Goal: Task Accomplishment & Management: Complete application form

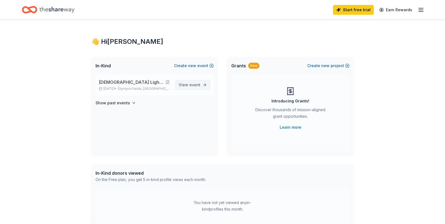
click at [193, 84] on span "event" at bounding box center [195, 84] width 11 height 5
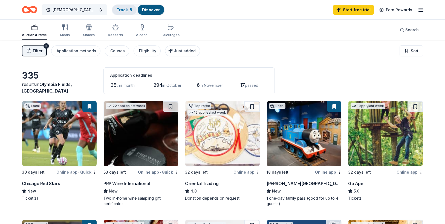
click at [130, 12] on link "Track · 8" at bounding box center [125, 9] width 16 height 5
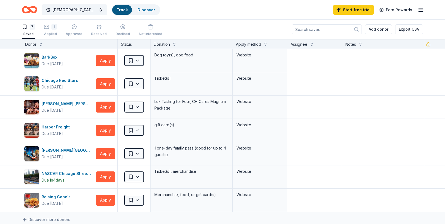
scroll to position [0, 0]
click at [105, 107] on button "Apply" at bounding box center [105, 106] width 19 height 11
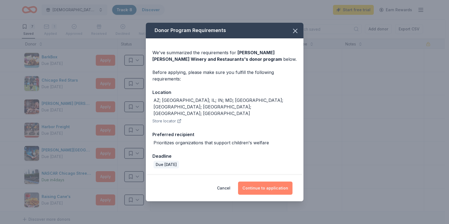
click at [280, 183] on button "Continue to application" at bounding box center [265, 188] width 54 height 13
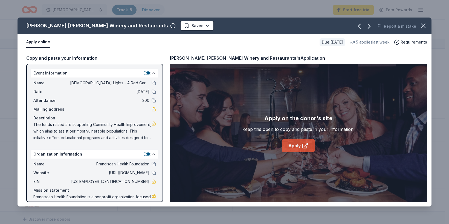
click at [298, 146] on link "Apply" at bounding box center [298, 145] width 33 height 13
click at [3, 76] on div "Cooper's Hawk Winery and Restaurants Saved Report a mistake Apply online Due in…" at bounding box center [224, 112] width 449 height 224
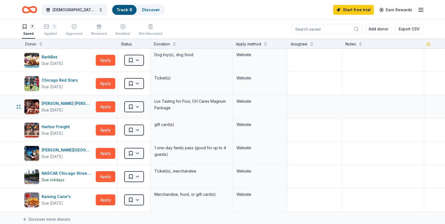
scroll to position [0, 0]
click at [147, 8] on link "Discover" at bounding box center [151, 9] width 18 height 5
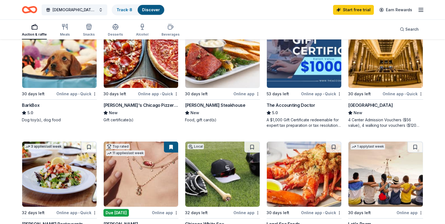
scroll to position [164, 0]
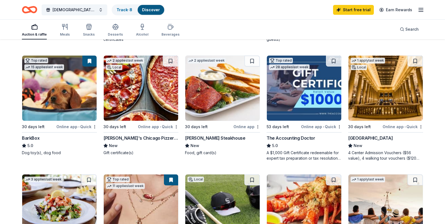
click at [381, 137] on div "Chicago Architecture Center" at bounding box center [370, 138] width 45 height 7
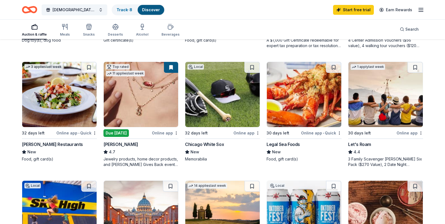
scroll to position [274, 0]
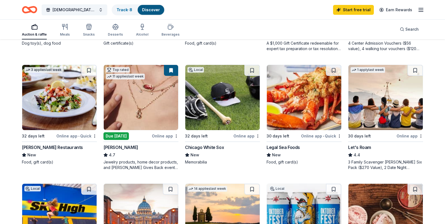
click at [291, 146] on div "Legal Sea Foods" at bounding box center [283, 147] width 33 height 7
click at [125, 10] on link "Track · 8" at bounding box center [125, 9] width 16 height 5
click at [125, 8] on link "Track · 8" at bounding box center [125, 9] width 16 height 5
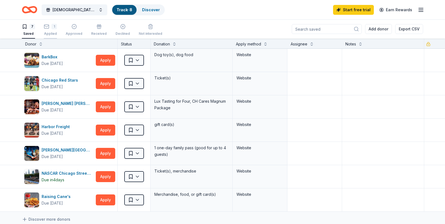
click at [51, 31] on div "1 Applied" at bounding box center [50, 30] width 13 height 12
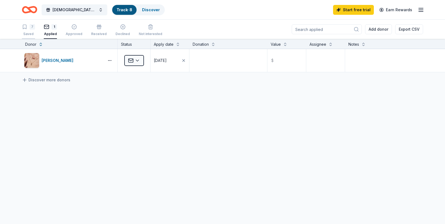
click at [33, 31] on div "7 Saved" at bounding box center [28, 30] width 13 height 12
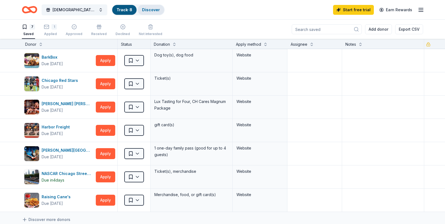
click at [149, 8] on link "Discover" at bounding box center [151, 9] width 18 height 5
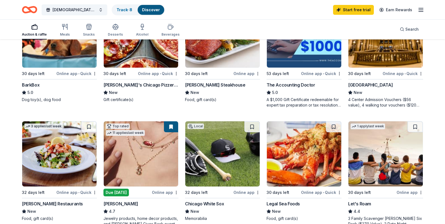
scroll to position [219, 0]
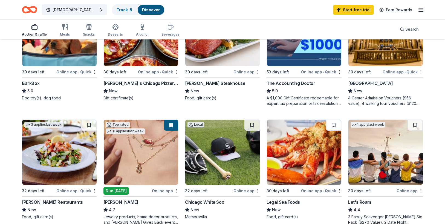
click at [334, 124] on button at bounding box center [333, 125] width 15 height 11
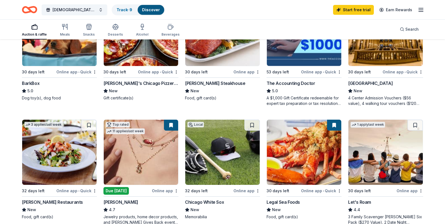
click at [153, 7] on link "Discover" at bounding box center [151, 9] width 18 height 5
click at [126, 7] on link "Track · 9" at bounding box center [125, 9] width 16 height 5
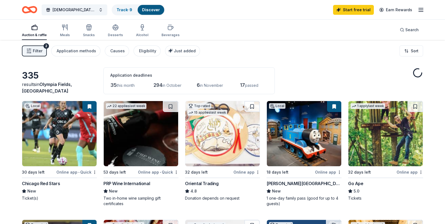
click at [148, 10] on link "Discover" at bounding box center [151, 9] width 18 height 5
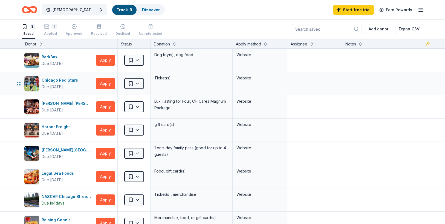
scroll to position [27, 0]
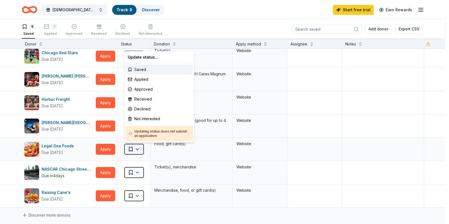
click at [136, 149] on html "Franciscan Lights - A Red Carpet Affair Track · 9 Discover Start free trial Ear…" at bounding box center [224, 112] width 449 height 224
click at [139, 80] on div "Applied" at bounding box center [159, 79] width 67 height 10
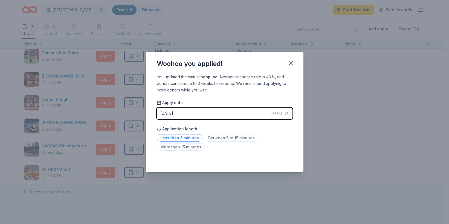
click at [176, 136] on span "Less than 5 minutes" at bounding box center [180, 137] width 46 height 7
click at [291, 63] on icon "button" at bounding box center [291, 63] width 4 height 4
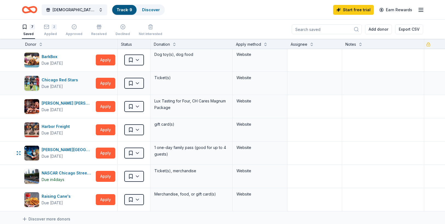
scroll to position [0, 0]
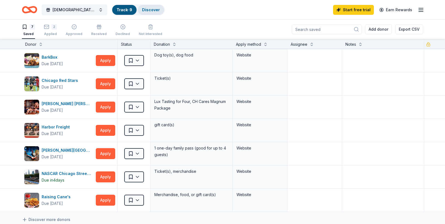
click at [146, 7] on link "Discover" at bounding box center [151, 9] width 18 height 5
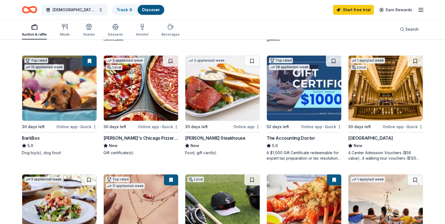
scroll to position [82, 0]
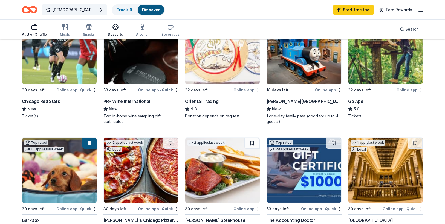
click at [114, 28] on icon "button" at bounding box center [115, 26] width 5 height 4
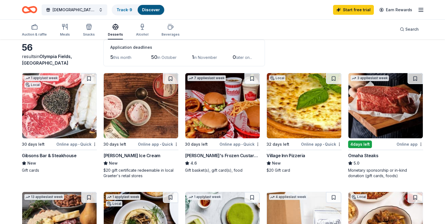
scroll to position [27, 0]
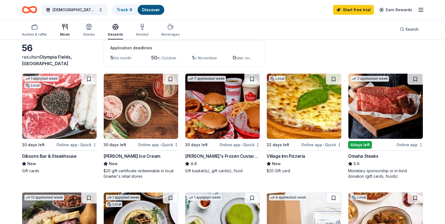
click at [62, 31] on div "Meals" at bounding box center [65, 30] width 10 height 13
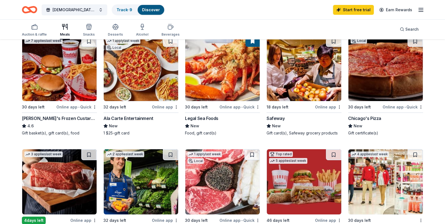
scroll to position [137, 0]
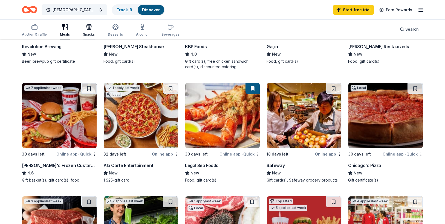
click at [84, 26] on div "button" at bounding box center [89, 27] width 12 height 7
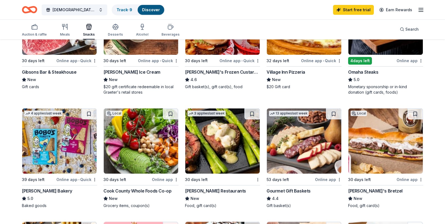
scroll to position [110, 0]
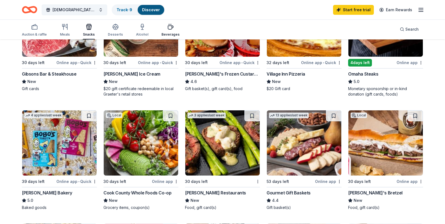
click at [170, 27] on icon "button" at bounding box center [170, 27] width 7 height 7
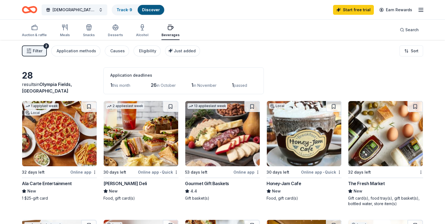
click at [35, 51] on span "Filter" at bounding box center [38, 51] width 10 height 7
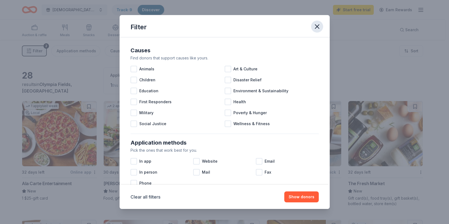
click at [318, 27] on icon "button" at bounding box center [317, 27] width 4 height 4
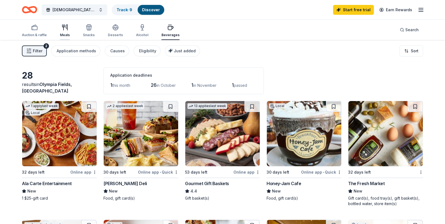
click at [64, 29] on icon "button" at bounding box center [65, 27] width 7 height 7
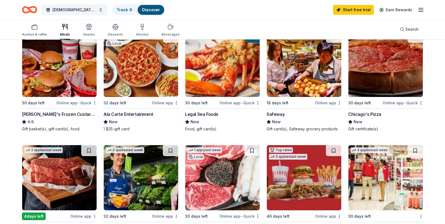
scroll to position [219, 0]
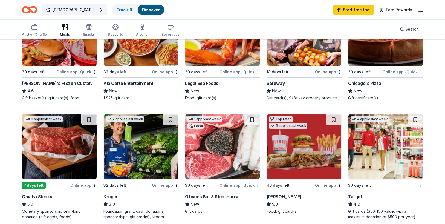
click at [205, 154] on img at bounding box center [222, 146] width 74 height 65
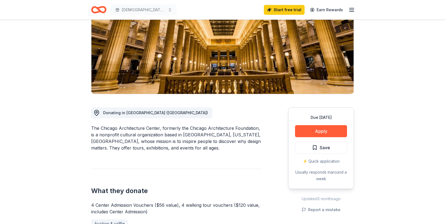
scroll to position [82, 0]
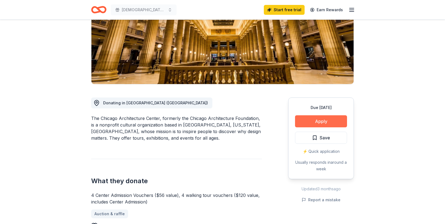
click at [338, 125] on button "Apply" at bounding box center [321, 121] width 52 height 12
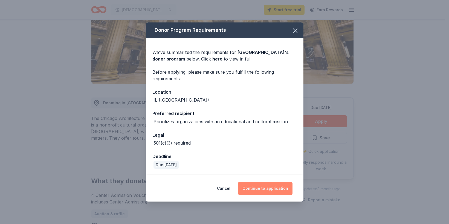
click at [274, 190] on button "Continue to application" at bounding box center [265, 188] width 54 height 13
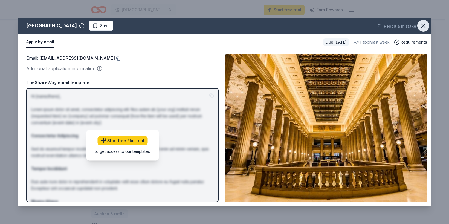
click at [421, 22] on icon "button" at bounding box center [424, 26] width 8 height 8
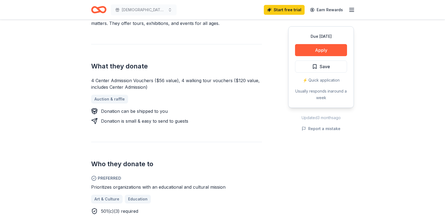
scroll to position [246, 0]
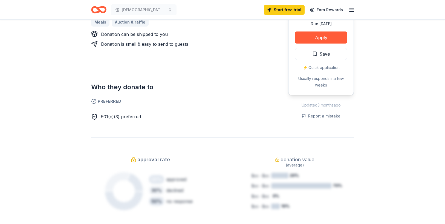
scroll to position [219, 0]
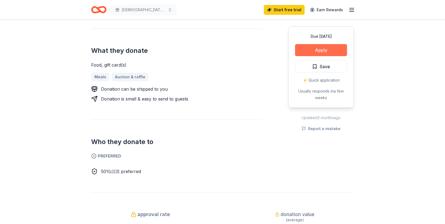
click at [330, 53] on button "Apply" at bounding box center [321, 50] width 52 height 12
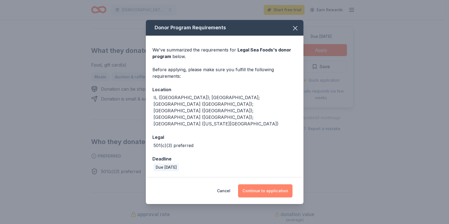
click at [262, 184] on button "Continue to application" at bounding box center [265, 190] width 54 height 13
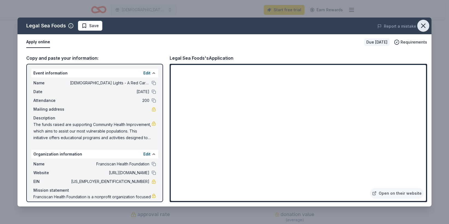
click at [422, 26] on icon "button" at bounding box center [424, 26] width 8 height 8
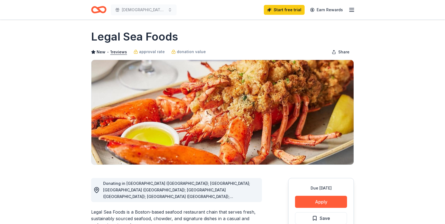
scroll to position [0, 0]
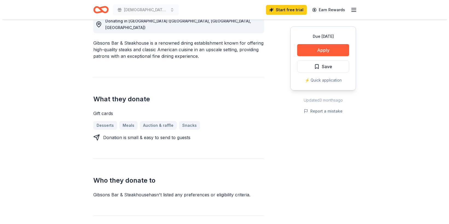
scroll to position [164, 0]
click at [315, 51] on button "Apply" at bounding box center [321, 50] width 52 height 12
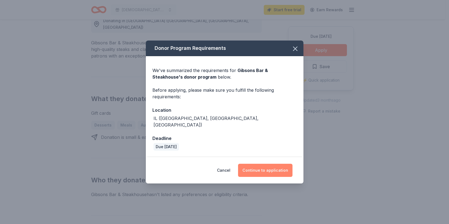
click at [267, 168] on button "Continue to application" at bounding box center [265, 170] width 54 height 13
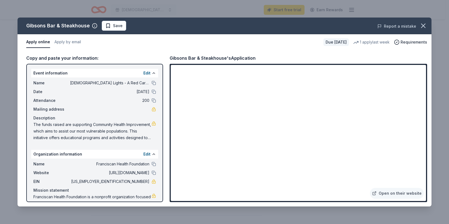
click at [400, 25] on button "Report a mistake" at bounding box center [397, 26] width 39 height 7
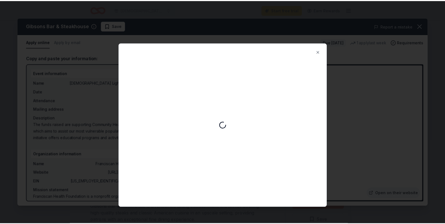
scroll to position [0, 0]
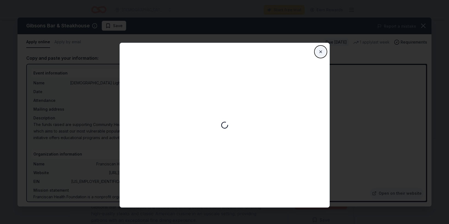
click at [319, 51] on button "Close" at bounding box center [320, 51] width 11 height 11
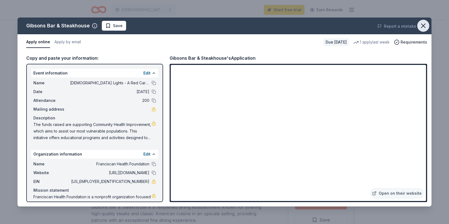
click at [426, 27] on icon "button" at bounding box center [424, 26] width 8 height 8
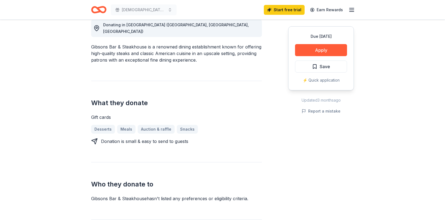
scroll to position [137, 0]
